Goal: Information Seeking & Learning: Learn about a topic

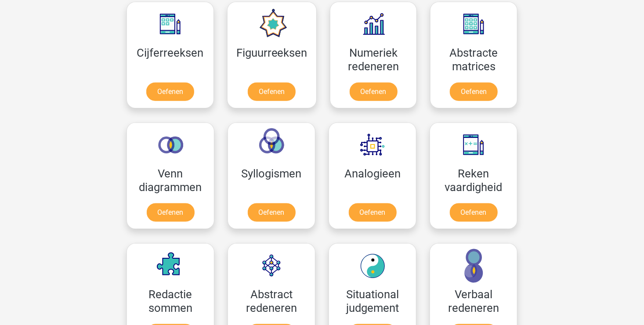
scroll to position [428, 0]
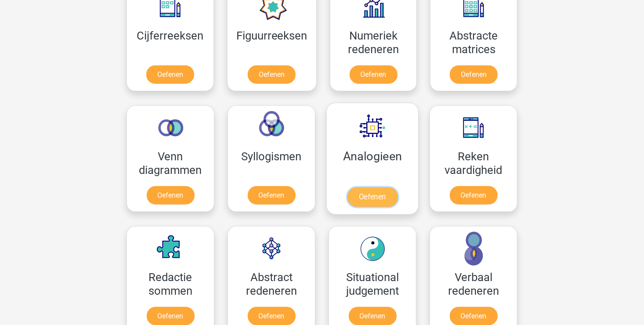
click at [370, 188] on link "Oefenen" at bounding box center [373, 197] width 50 height 19
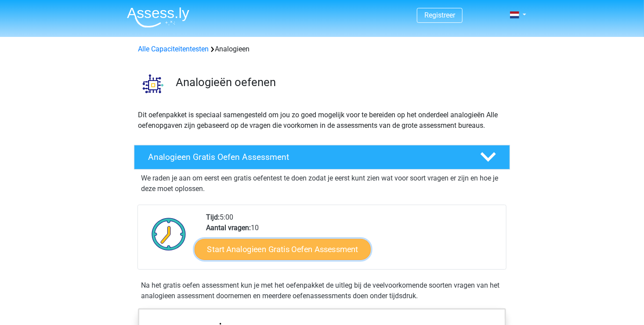
click at [279, 248] on link "Start Analogieen Gratis Oefen Assessment" at bounding box center [283, 249] width 176 height 21
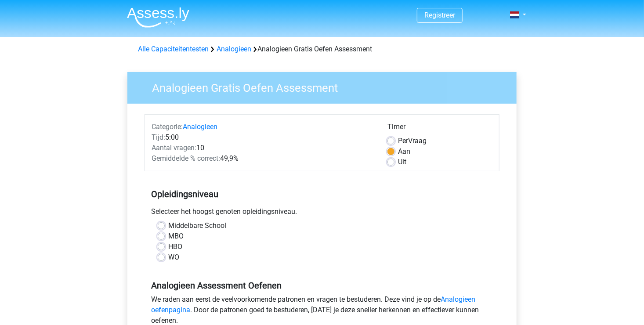
click at [168, 236] on label "MBO" at bounding box center [175, 236] width 15 height 11
click at [162, 236] on input "MBO" at bounding box center [161, 235] width 7 height 9
radio input "true"
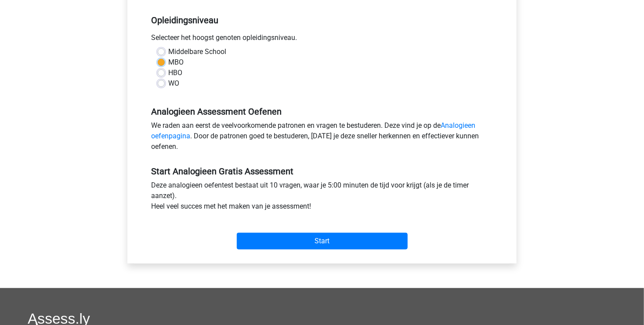
scroll to position [176, 0]
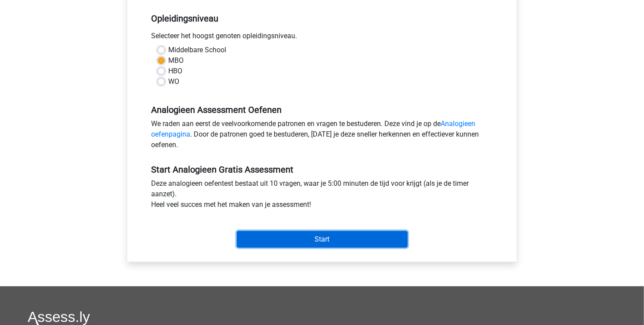
click at [293, 234] on input "Start" at bounding box center [322, 239] width 171 height 17
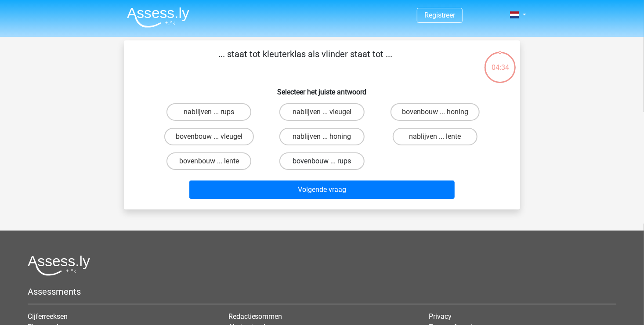
click at [300, 160] on label "bovenbouw ... rups" at bounding box center [322, 162] width 85 height 18
click at [322, 161] on input "bovenbouw ... rups" at bounding box center [325, 164] width 6 height 6
radio input "true"
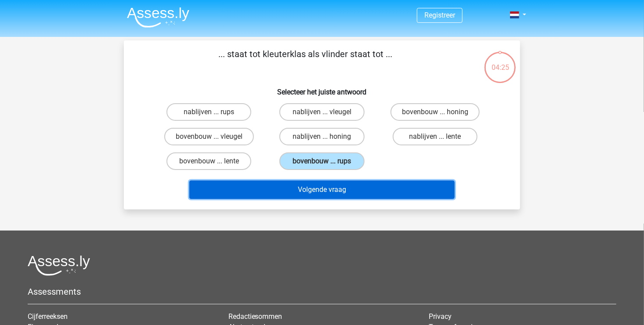
click at [294, 189] on button "Volgende vraag" at bounding box center [322, 190] width 266 height 18
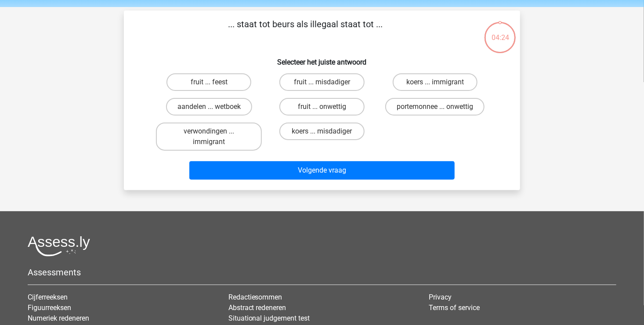
scroll to position [40, 0]
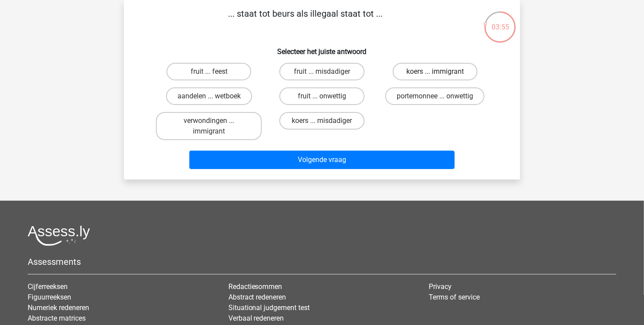
click at [413, 72] on label "koers ... immigrant" at bounding box center [435, 72] width 85 height 18
click at [435, 72] on input "koers ... immigrant" at bounding box center [438, 75] width 6 height 6
radio input "true"
click at [411, 70] on label "koers ... immigrant" at bounding box center [435, 72] width 85 height 18
click at [435, 72] on input "koers ... immigrant" at bounding box center [438, 75] width 6 height 6
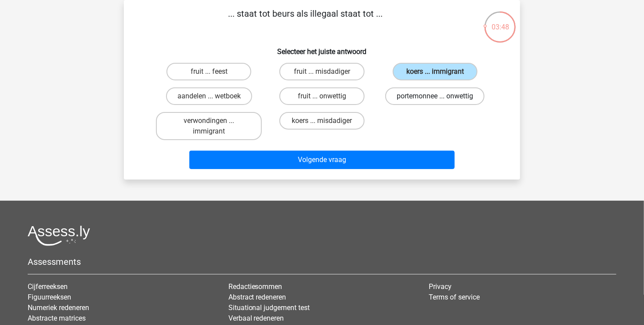
click at [412, 94] on label "portemonnee ... onwettig" at bounding box center [434, 96] width 99 height 18
click at [435, 96] on input "portemonnee ... onwettig" at bounding box center [438, 99] width 6 height 6
radio input "true"
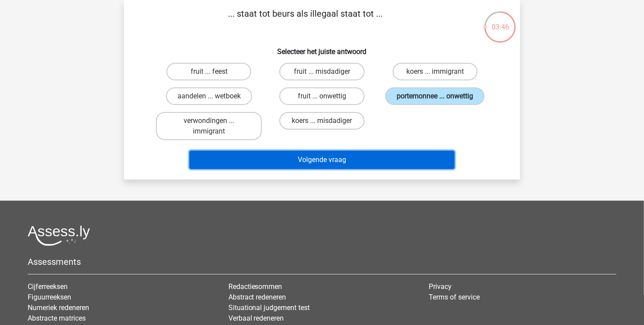
click at [298, 159] on button "Volgende vraag" at bounding box center [322, 160] width 266 height 18
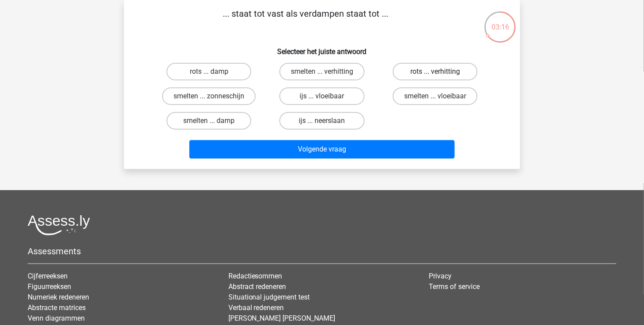
click at [397, 70] on label "rots ... verhitting" at bounding box center [435, 72] width 85 height 18
click at [435, 72] on input "rots ... verhitting" at bounding box center [438, 75] width 6 height 6
radio input "true"
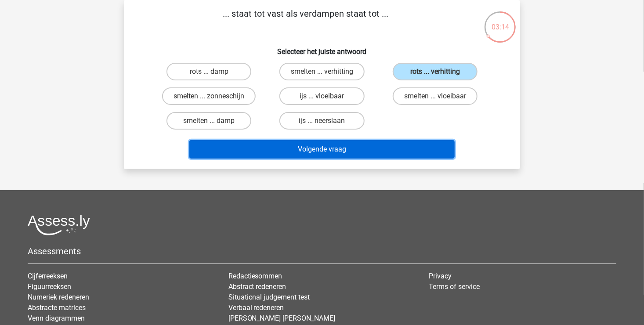
click at [301, 153] on button "Volgende vraag" at bounding box center [322, 149] width 266 height 18
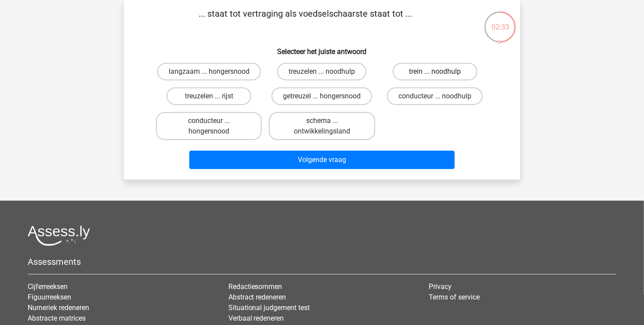
click at [422, 73] on label "trein ... noodhulp" at bounding box center [435, 72] width 85 height 18
click at [435, 73] on input "trein ... noodhulp" at bounding box center [438, 75] width 6 height 6
radio input "true"
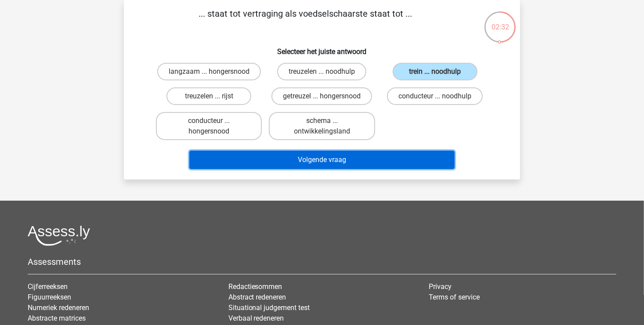
click at [314, 154] on button "Volgende vraag" at bounding box center [322, 160] width 266 height 18
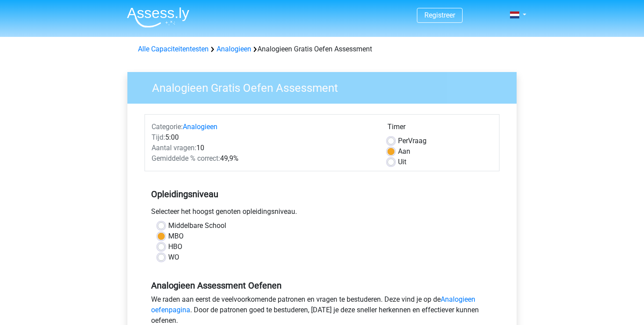
scroll to position [176, 0]
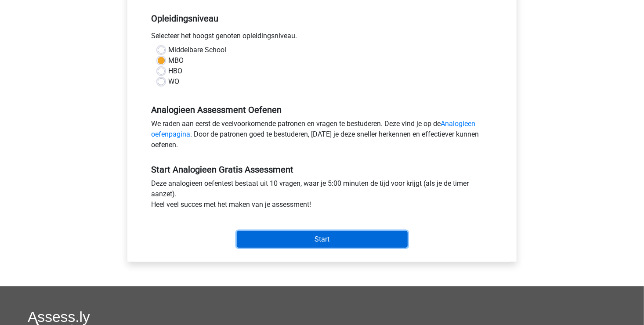
click at [289, 246] on input "Start" at bounding box center [322, 239] width 171 height 17
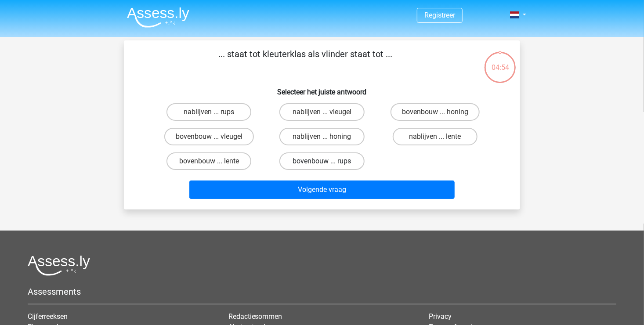
click at [312, 162] on label "bovenbouw ... rups" at bounding box center [322, 162] width 85 height 18
click at [322, 162] on input "bovenbouw ... rups" at bounding box center [325, 164] width 6 height 6
radio input "true"
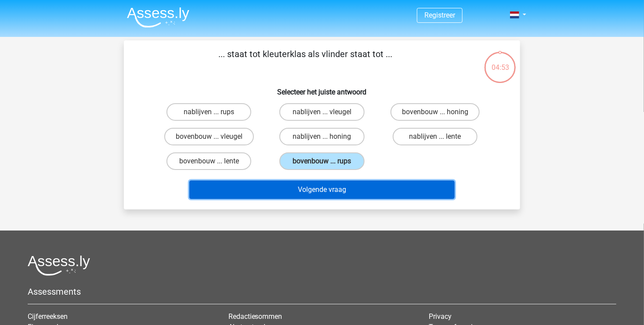
click at [309, 187] on button "Volgende vraag" at bounding box center [322, 190] width 266 height 18
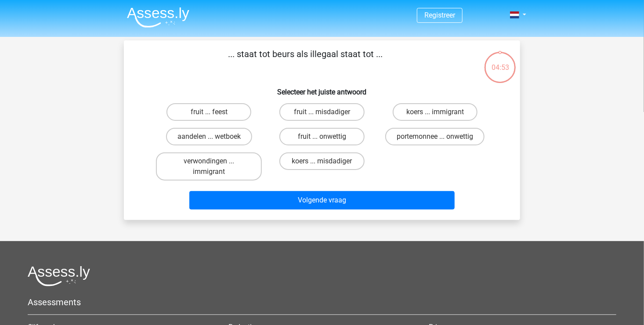
scroll to position [40, 0]
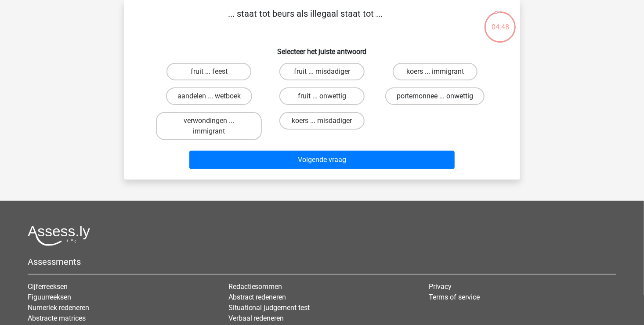
click at [414, 97] on label "portemonnee ... onwettig" at bounding box center [434, 96] width 99 height 18
click at [435, 97] on input "portemonnee ... onwettig" at bounding box center [438, 99] width 6 height 6
radio input "true"
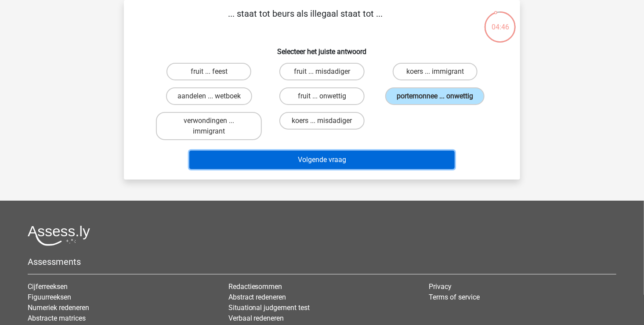
click at [334, 155] on button "Volgende vraag" at bounding box center [322, 160] width 266 height 18
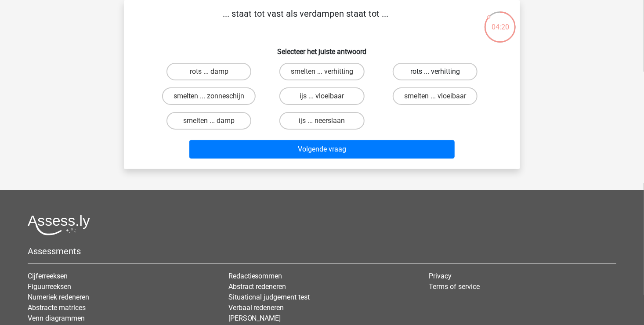
click at [403, 77] on label "rots ... verhitting" at bounding box center [435, 72] width 85 height 18
click at [435, 77] on input "rots ... verhitting" at bounding box center [438, 75] width 6 height 6
radio input "true"
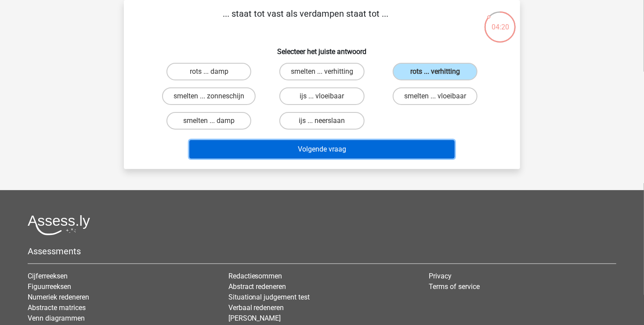
click at [302, 147] on button "Volgende vraag" at bounding box center [322, 149] width 266 height 18
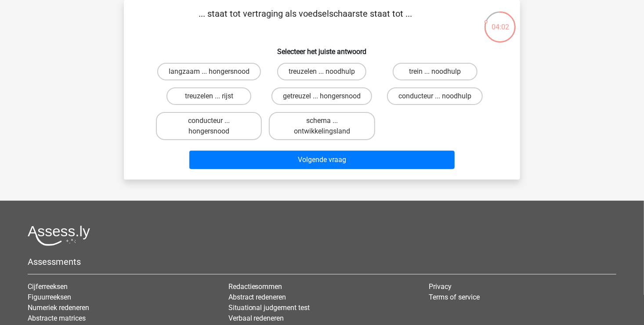
click at [324, 73] on input "treuzelen ... noodhulp" at bounding box center [325, 75] width 6 height 6
radio input "true"
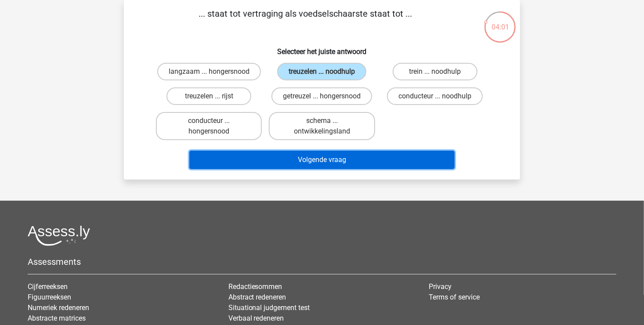
click at [302, 156] on button "Volgende vraag" at bounding box center [322, 160] width 266 height 18
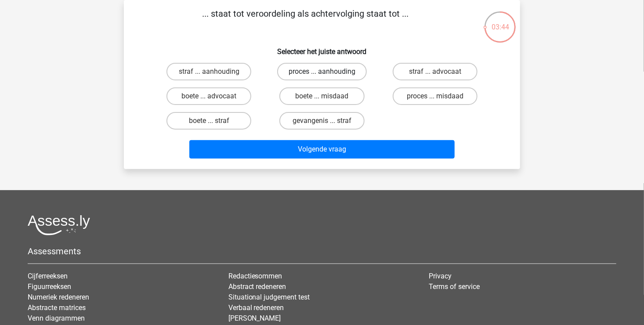
click at [320, 76] on label "proces ... aanhouding" at bounding box center [322, 72] width 90 height 18
click at [322, 76] on input "proces ... aanhouding" at bounding box center [325, 75] width 6 height 6
radio input "true"
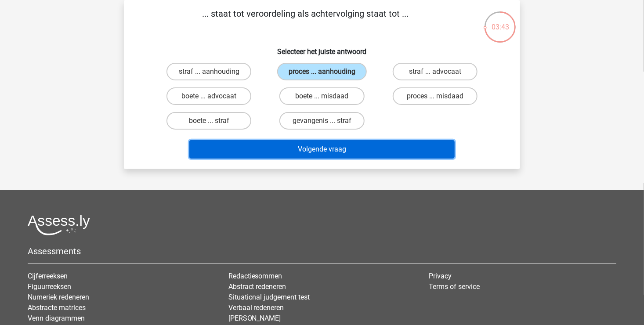
click at [312, 142] on button "Volgende vraag" at bounding box center [322, 149] width 266 height 18
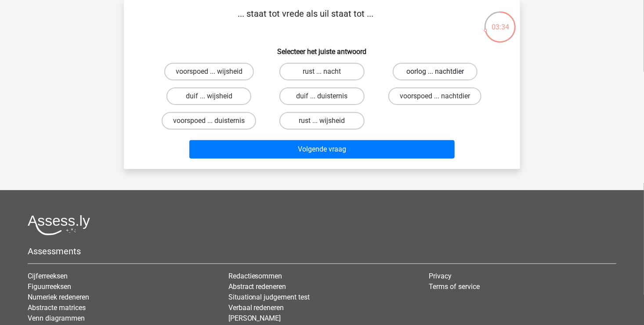
click at [410, 76] on label "oorlog ... nachtdier" at bounding box center [435, 72] width 85 height 18
click at [435, 76] on input "oorlog ... nachtdier" at bounding box center [438, 75] width 6 height 6
radio input "true"
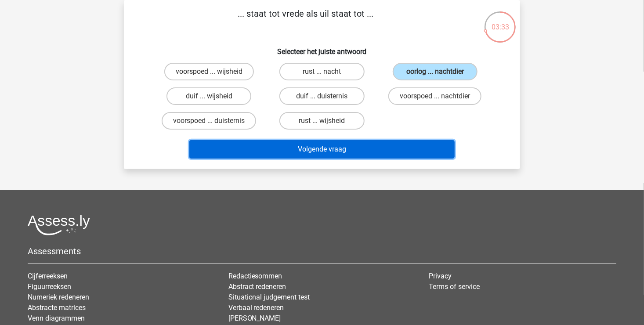
click at [291, 142] on button "Volgende vraag" at bounding box center [322, 149] width 266 height 18
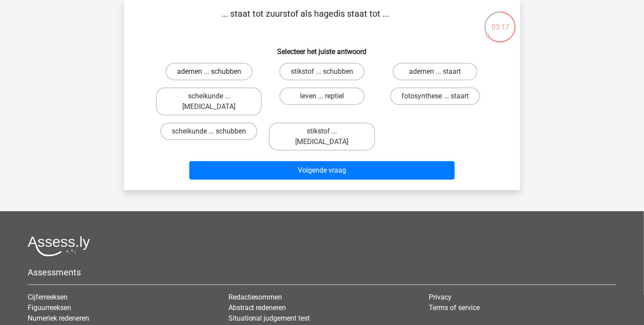
click at [225, 72] on label "ademen ... schubben" at bounding box center [209, 72] width 87 height 18
click at [215, 72] on input "ademen ... schubben" at bounding box center [212, 75] width 6 height 6
radio input "true"
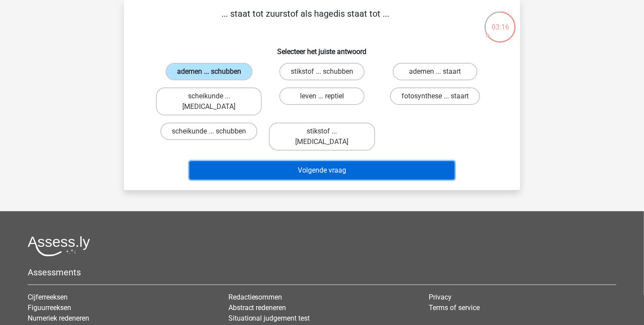
click at [300, 161] on button "Volgende vraag" at bounding box center [322, 170] width 266 height 18
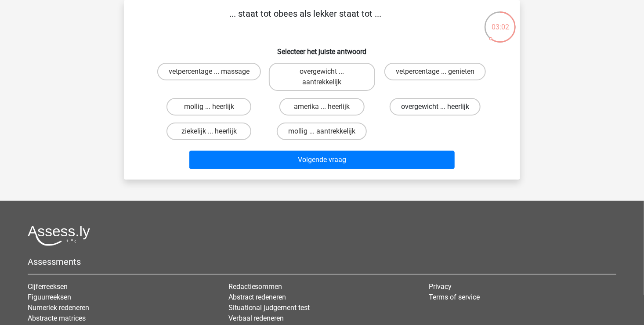
click at [414, 109] on label "overgewicht ... heerlijk" at bounding box center [435, 107] width 91 height 18
click at [435, 109] on input "overgewicht ... heerlijk" at bounding box center [438, 110] width 6 height 6
radio input "true"
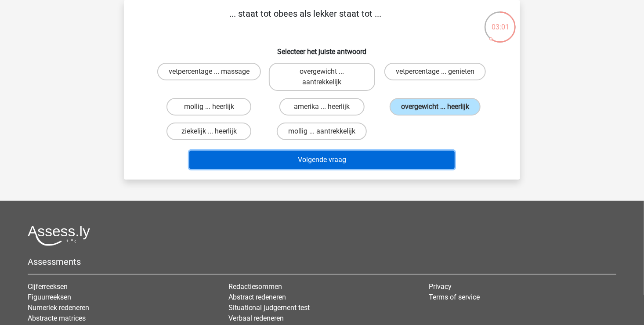
click at [307, 166] on button "Volgende vraag" at bounding box center [322, 160] width 266 height 18
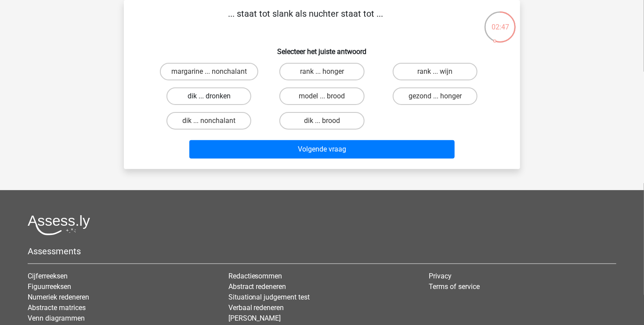
click at [204, 99] on label "dik ... dronken" at bounding box center [209, 96] width 85 height 18
click at [209, 99] on input "dik ... dronken" at bounding box center [212, 99] width 6 height 6
radio input "true"
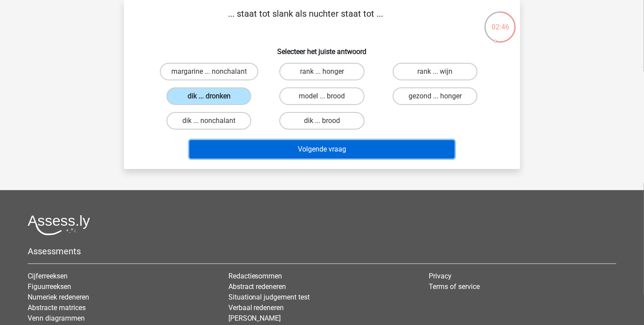
click at [312, 145] on button "Volgende vraag" at bounding box center [322, 149] width 266 height 18
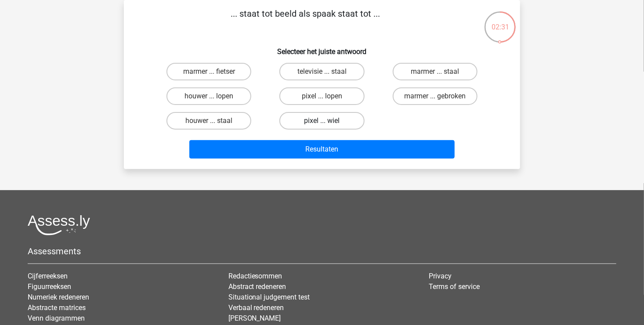
click at [312, 122] on label "pixel ... wiel" at bounding box center [322, 121] width 85 height 18
click at [322, 122] on input "pixel ... wiel" at bounding box center [325, 124] width 6 height 6
radio input "true"
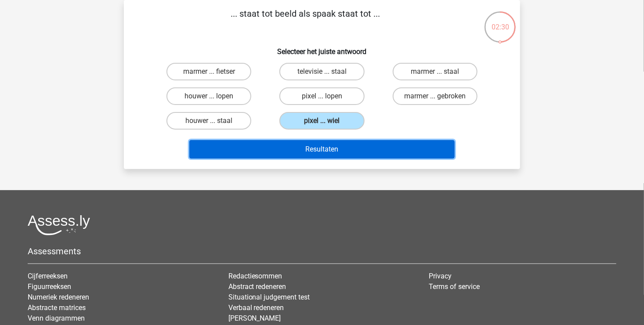
click at [274, 145] on button "Resultaten" at bounding box center [322, 149] width 266 height 18
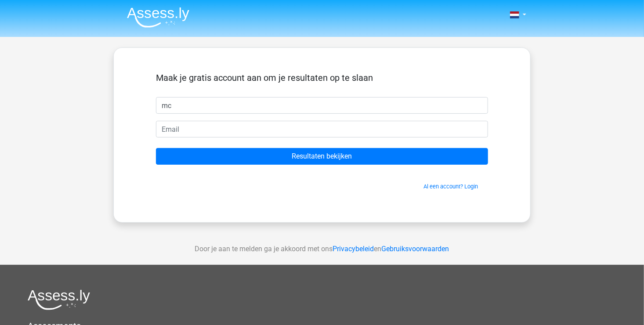
type input "m"
type input "[PERSON_NAME]"
click at [114, 146] on div "Maak je gratis account aan om je resultaten op te slaan [PERSON_NAME] Resultate…" at bounding box center [322, 134] width 418 height 175
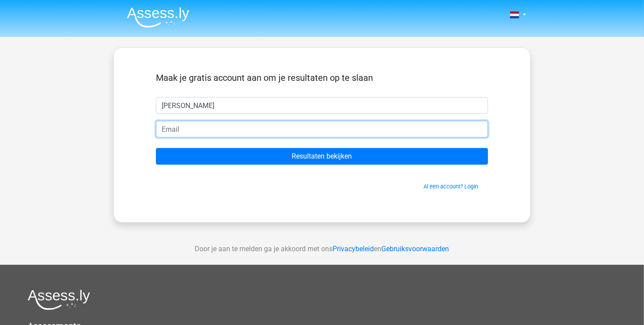
click at [159, 129] on input "email" at bounding box center [322, 129] width 332 height 17
type input "mmhoekstra1969@kpnmail.nl"
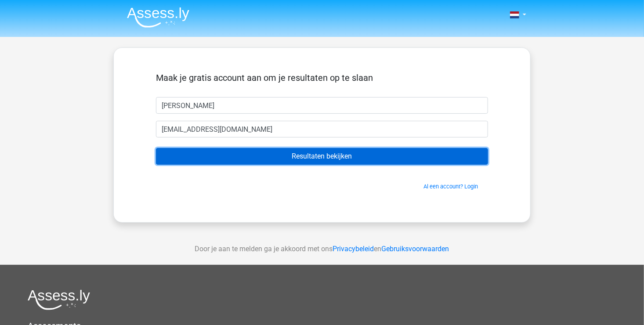
click at [238, 158] on input "Resultaten bekijken" at bounding box center [322, 156] width 332 height 17
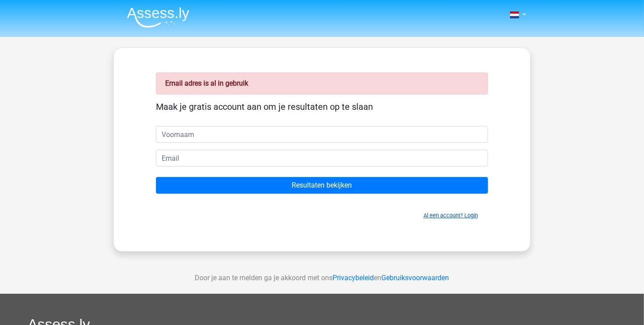
click at [442, 214] on link "Al een account? Login" at bounding box center [451, 215] width 54 height 7
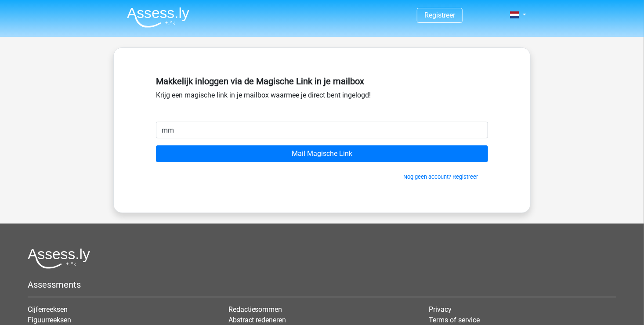
type input "[EMAIL_ADDRESS][DOMAIN_NAME]"
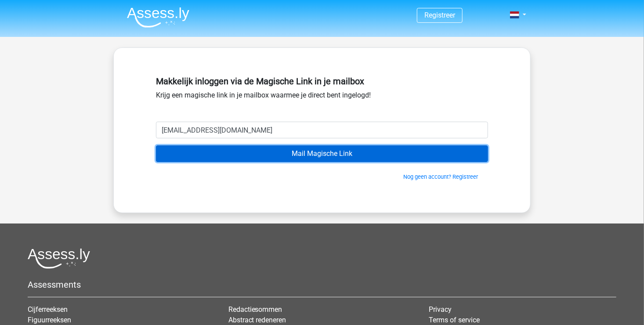
click at [273, 154] on input "Mail Magische Link" at bounding box center [322, 153] width 332 height 17
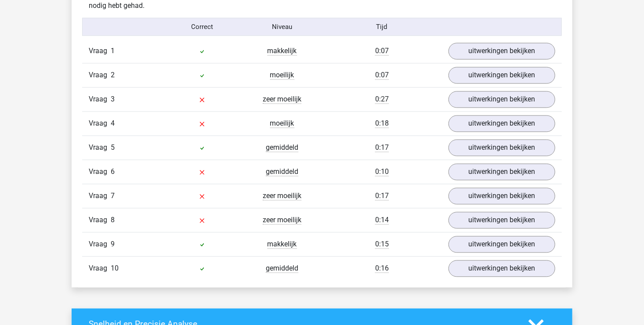
scroll to position [774, 0]
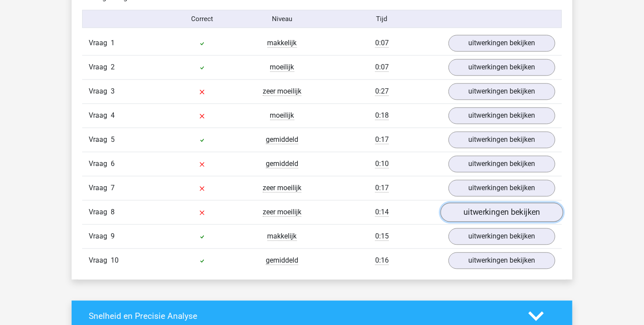
click at [500, 212] on link "uitwerkingen bekijken" at bounding box center [502, 212] width 123 height 19
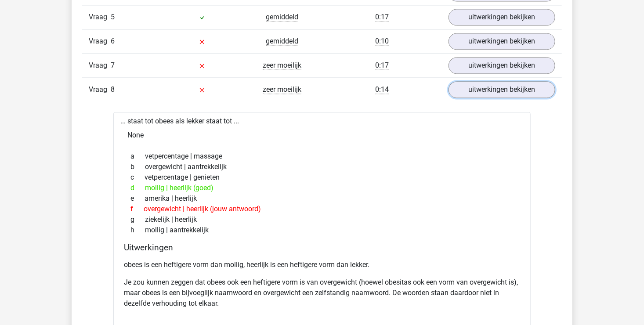
scroll to position [612, 0]
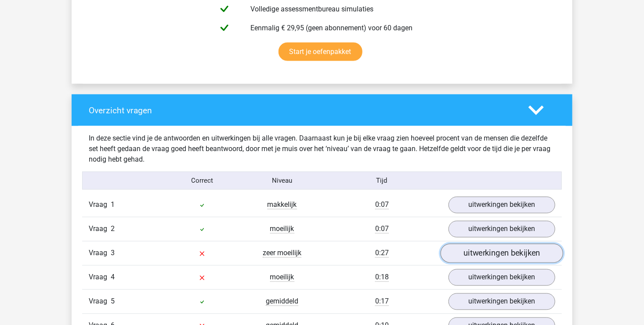
click at [470, 248] on link "uitwerkingen bekijken" at bounding box center [502, 253] width 123 height 19
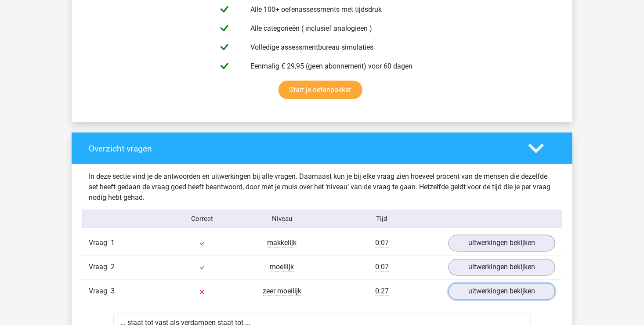
scroll to position [289, 0]
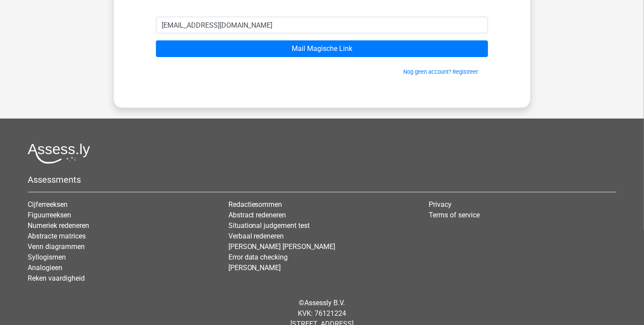
scroll to position [130, 0]
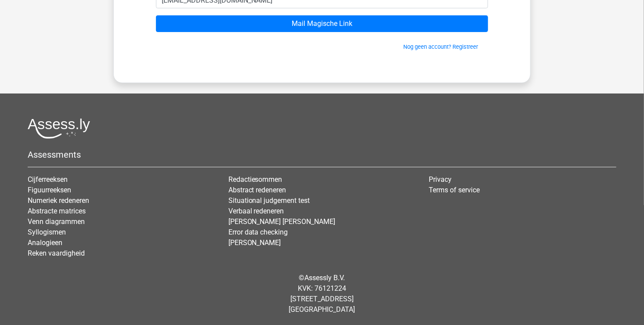
click at [561, 39] on div "Kies premium michel mmhoekstra1969@kpnmail.nl" at bounding box center [322, 98] width 644 height 456
